Goal: Task Accomplishment & Management: Manage account settings

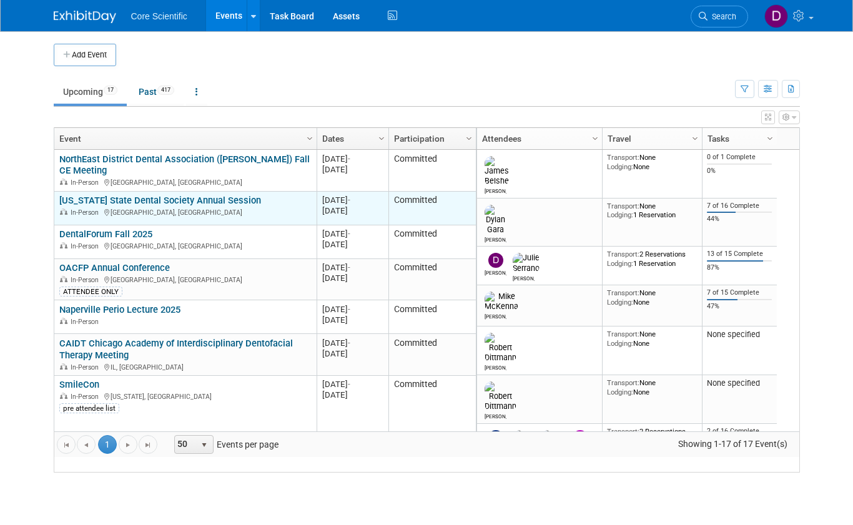
click at [162, 206] on link "[US_STATE] State Dental Society Annual Session" at bounding box center [160, 200] width 202 height 11
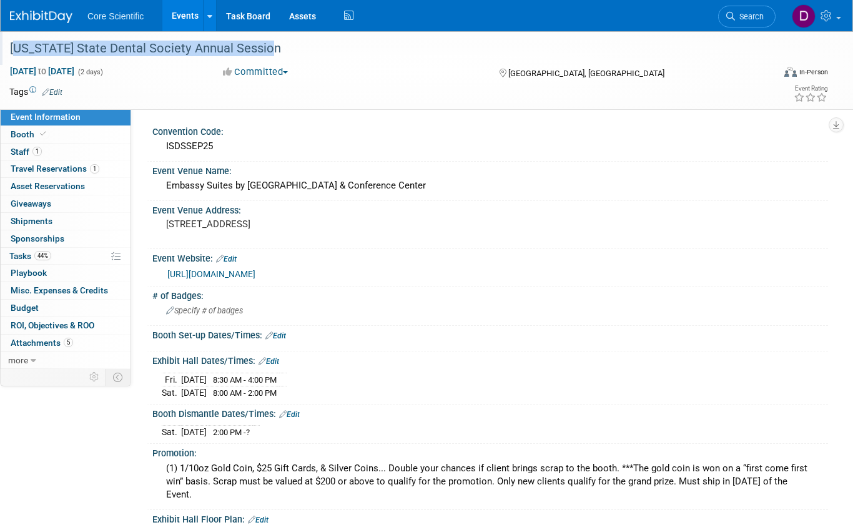
drag, startPoint x: 8, startPoint y: 47, endPoint x: 265, endPoint y: 44, distance: 256.8
click at [265, 44] on div "[US_STATE] State Dental Society Annual Session" at bounding box center [382, 48] width 753 height 22
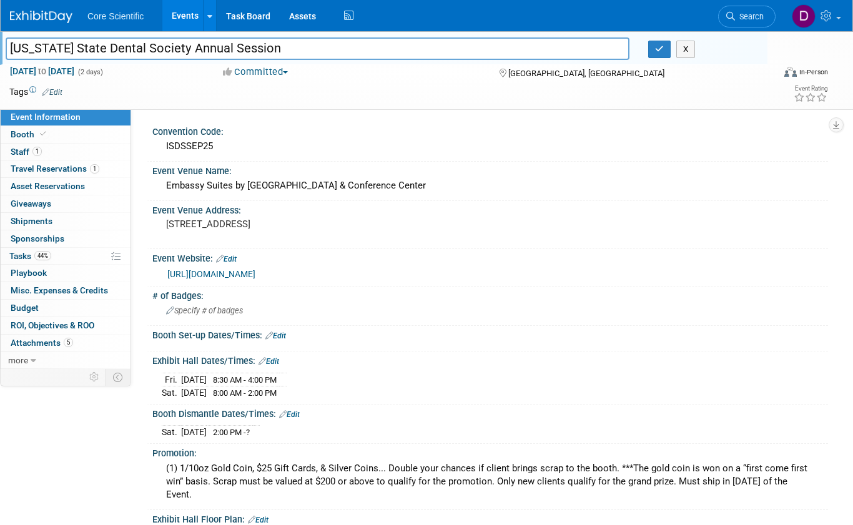
drag, startPoint x: 286, startPoint y: 46, endPoint x: 34, endPoint y: 46, distance: 252.4
click at [7, 47] on input "[US_STATE] State Dental Society Annual Session" at bounding box center [318, 48] width 624 height 22
click at [112, 21] on span "Core Scientific" at bounding box center [115, 16] width 56 height 10
click at [177, 16] on link "Events" at bounding box center [185, 15] width 46 height 31
